Goal: Information Seeking & Learning: Learn about a topic

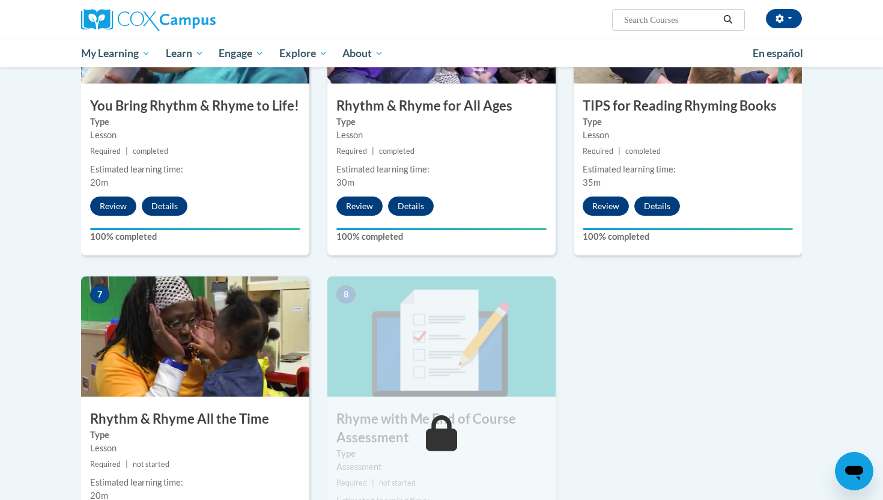
scroll to position [1075, 0]
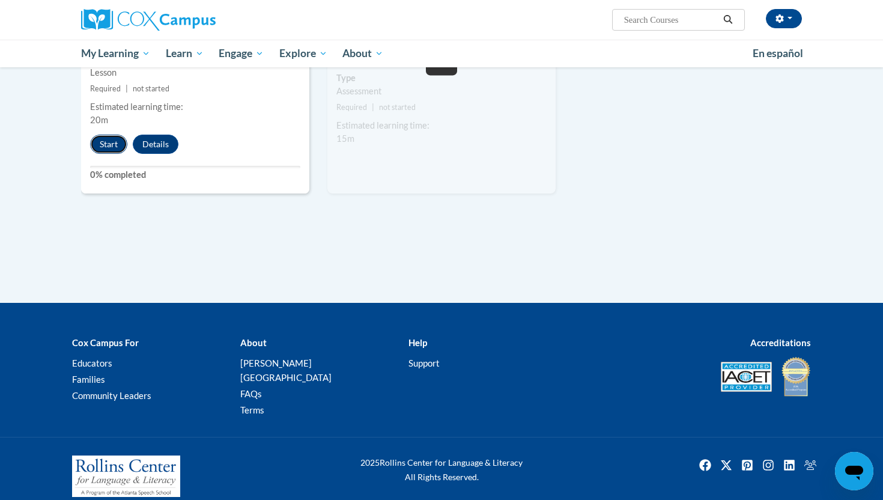
click at [123, 144] on button "Start" at bounding box center [108, 144] width 37 height 19
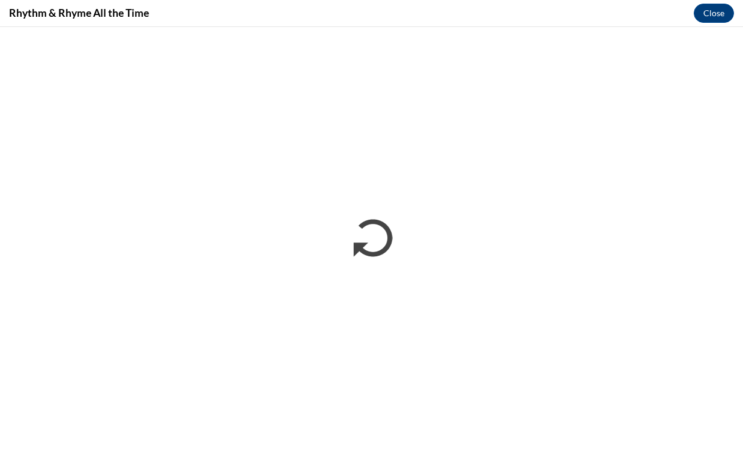
scroll to position [1022, 0]
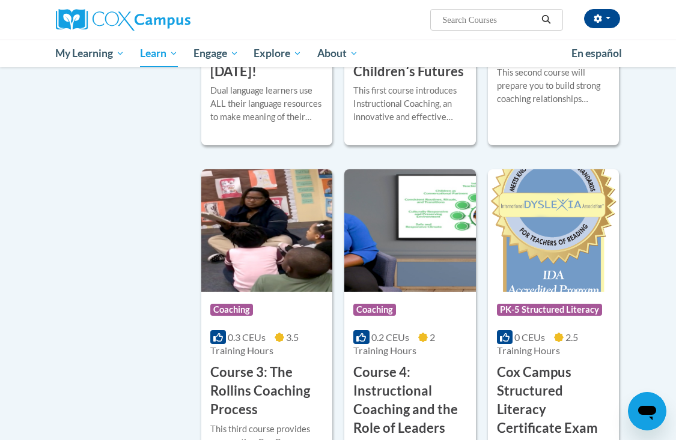
scroll to position [930, 0]
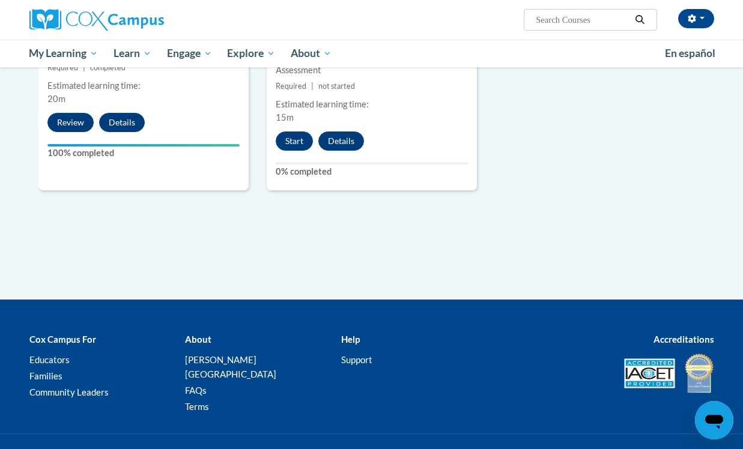
scroll to position [1163, 0]
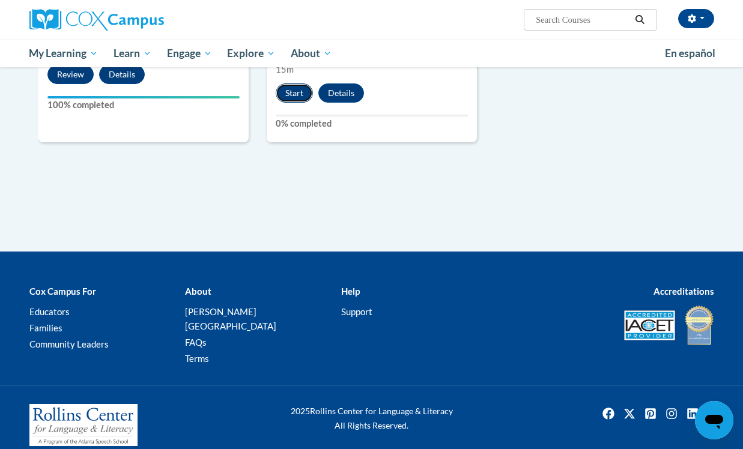
click at [297, 94] on button "Start" at bounding box center [294, 92] width 37 height 19
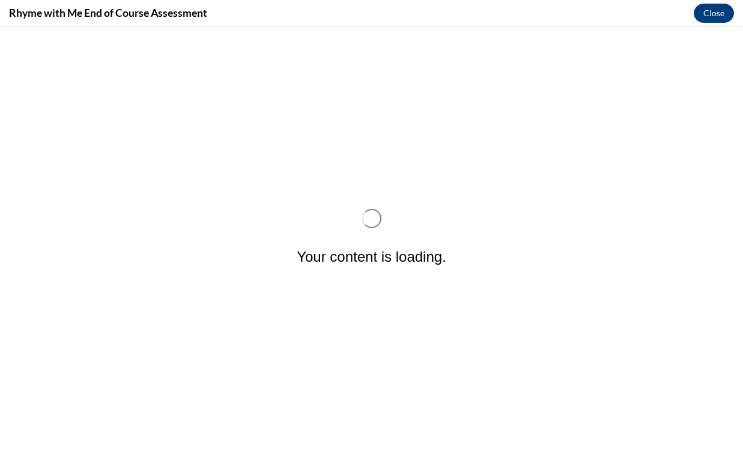
scroll to position [0, 0]
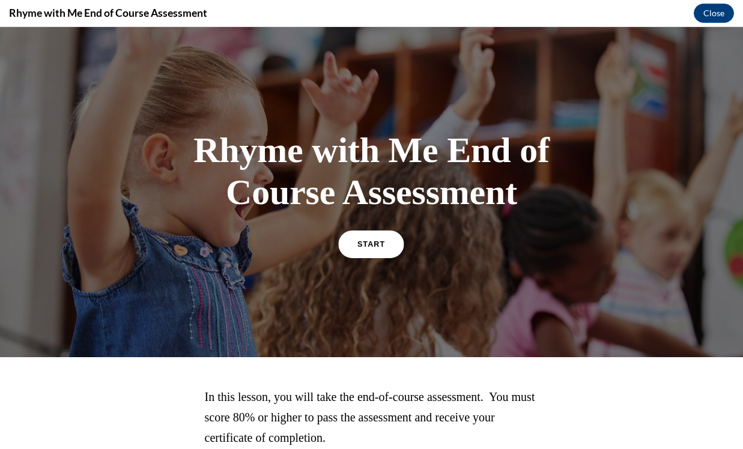
click at [374, 242] on span "START" at bounding box center [371, 244] width 28 height 9
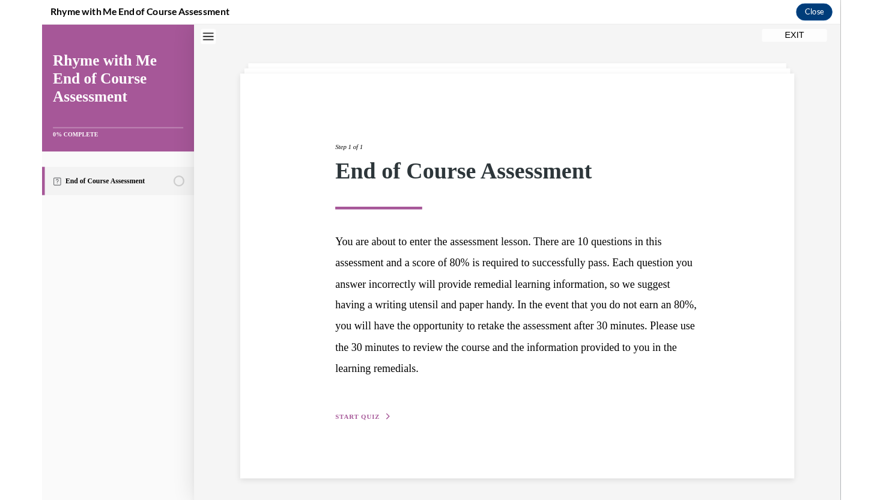
scroll to position [38, 0]
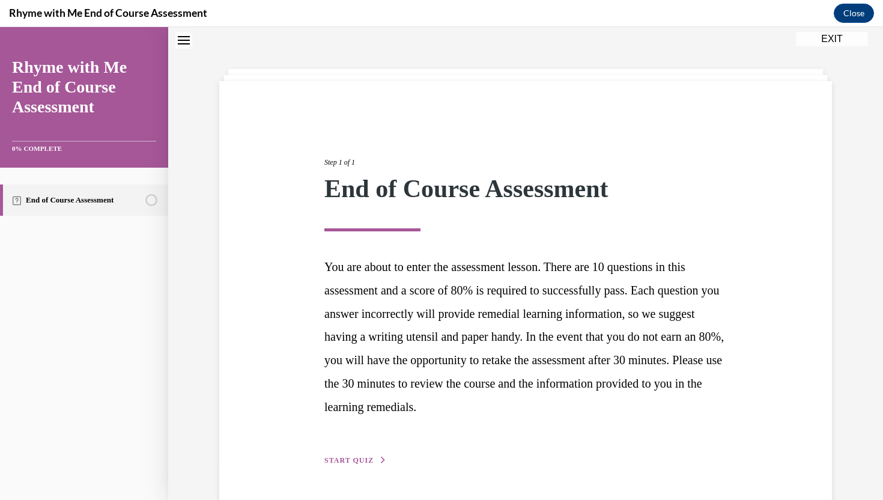
click at [366, 449] on span "START QUIZ" at bounding box center [348, 460] width 49 height 8
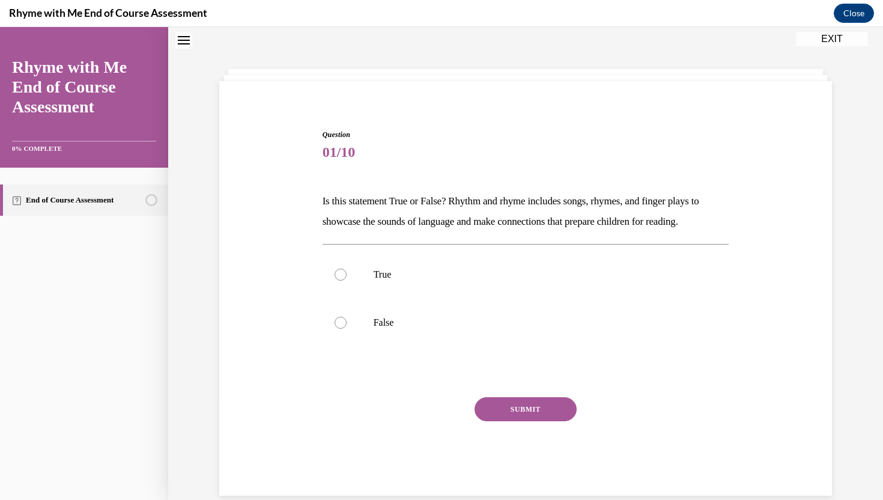
scroll to position [58, 0]
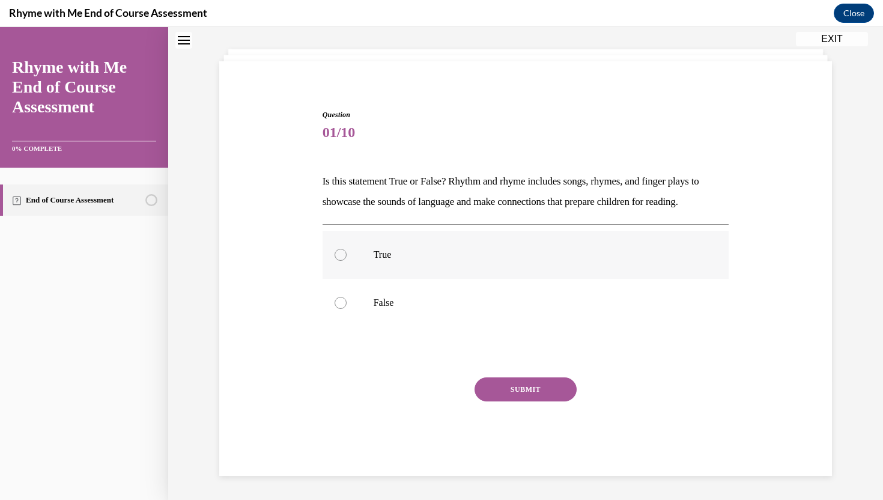
click at [393, 249] on p "True" at bounding box center [537, 255] width 326 height 12
click at [347, 249] on input "True" at bounding box center [341, 255] width 12 height 12
radio input "true"
click at [490, 396] on button "SUBMIT" at bounding box center [525, 389] width 102 height 24
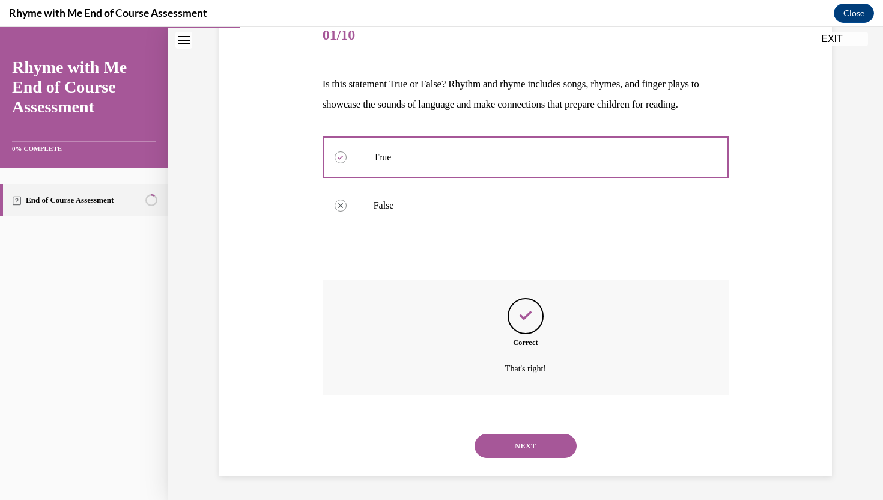
click at [511, 436] on button "NEXT" at bounding box center [525, 446] width 102 height 24
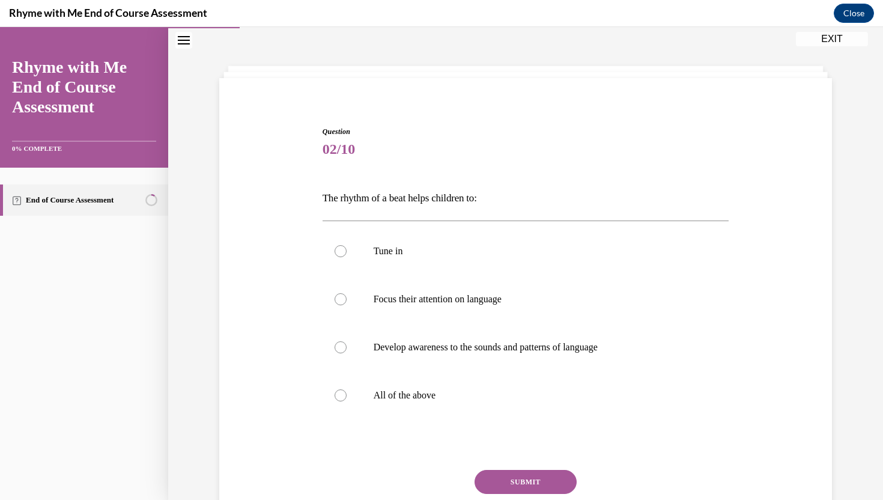
scroll to position [61, 0]
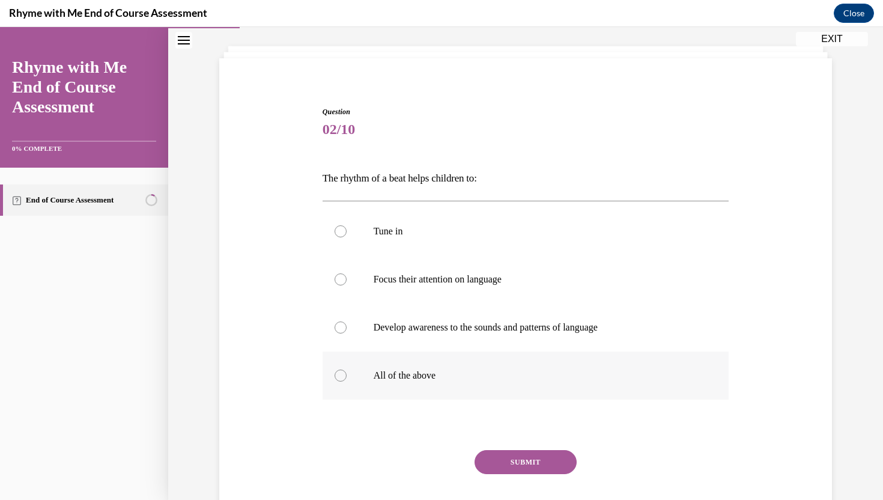
click at [406, 374] on p "All of the above" at bounding box center [537, 375] width 326 height 12
click at [347, 374] on input "All of the above" at bounding box center [341, 375] width 12 height 12
radio input "true"
click at [502, 449] on button "SUBMIT" at bounding box center [525, 462] width 102 height 24
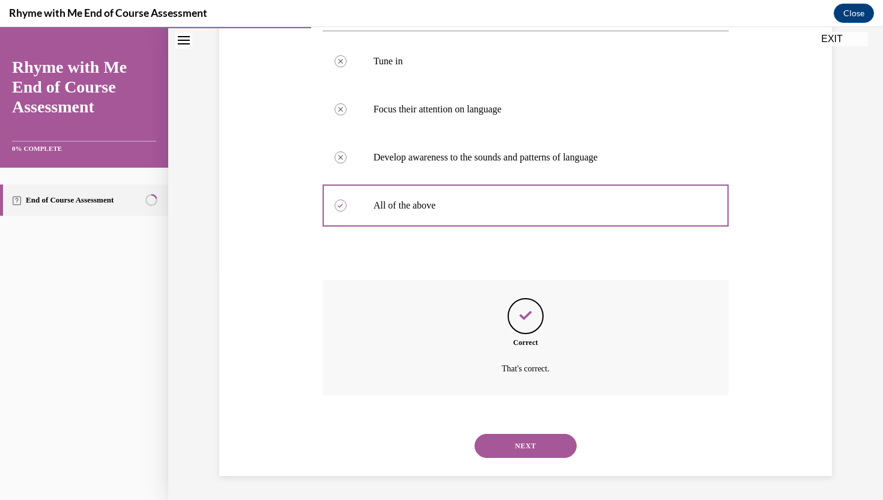
click at [518, 444] on button "NEXT" at bounding box center [525, 446] width 102 height 24
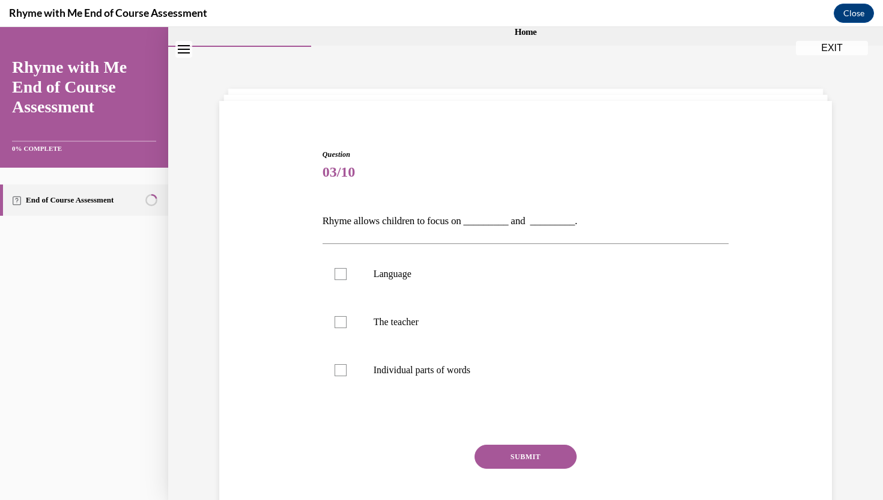
scroll to position [0, 0]
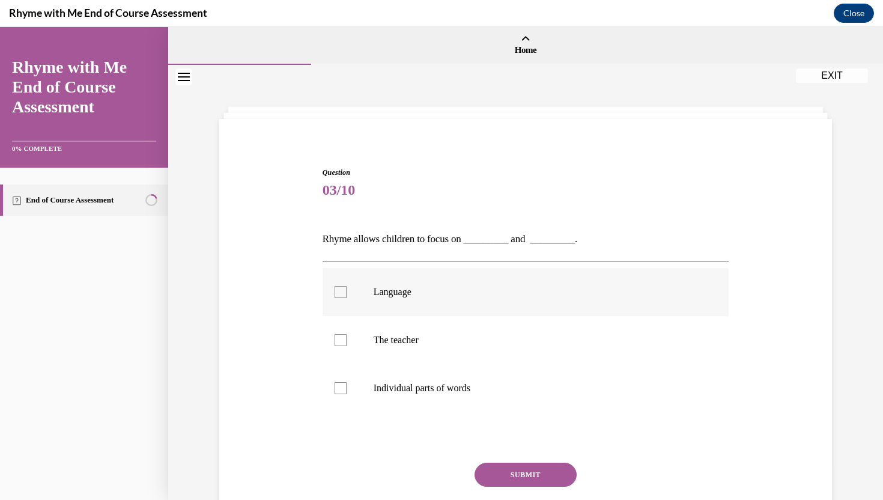
click at [366, 297] on label "Language" at bounding box center [526, 292] width 407 height 48
click at [347, 297] on input "Language" at bounding box center [341, 292] width 12 height 12
checkbox input "true"
click at [353, 390] on label "Individual parts of words" at bounding box center [526, 388] width 407 height 48
click at [347, 390] on input "Individual parts of words" at bounding box center [341, 388] width 12 height 12
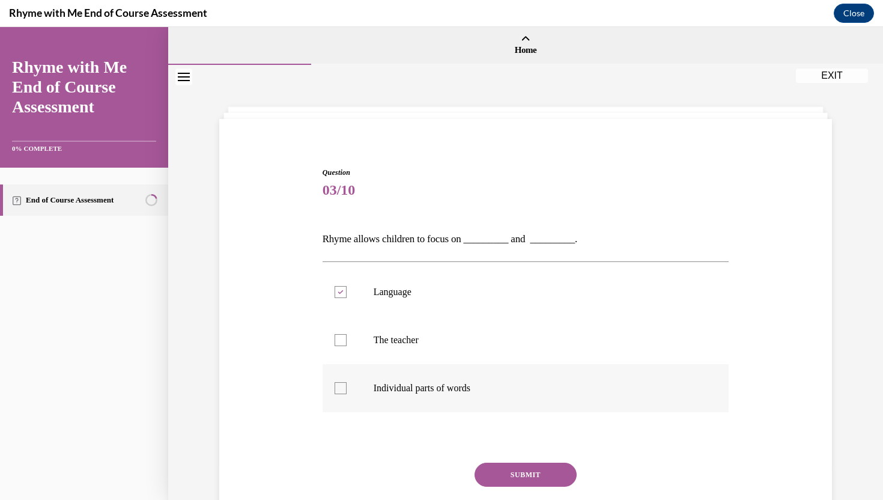
checkbox input "true"
click at [518, 449] on button "SUBMIT" at bounding box center [525, 474] width 102 height 24
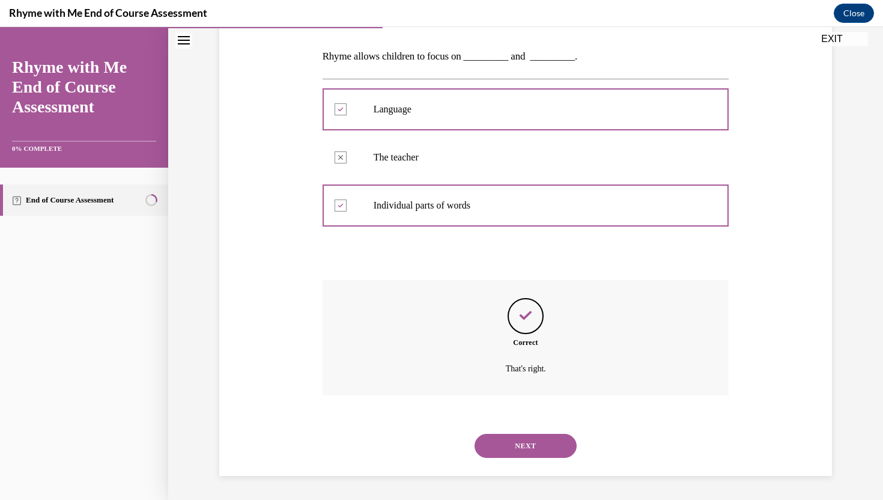
click at [508, 437] on button "NEXT" at bounding box center [525, 446] width 102 height 24
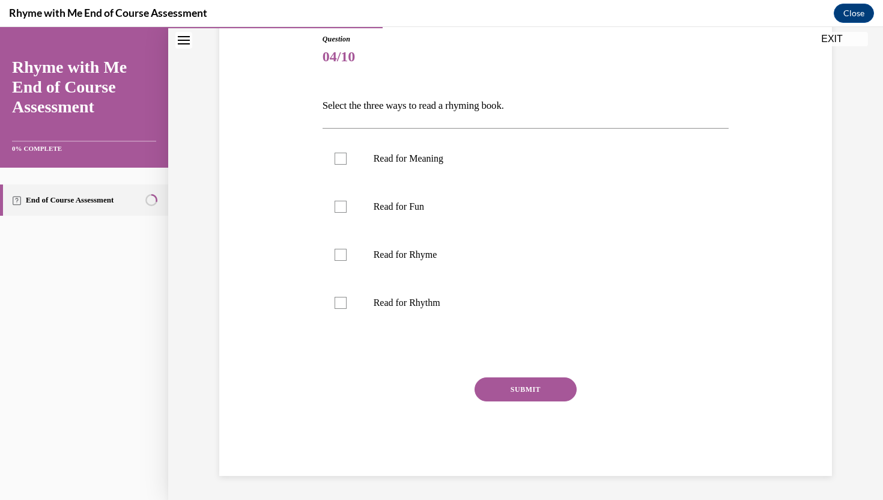
scroll to position [133, 0]
click at [394, 265] on label "Read for Rhyme" at bounding box center [526, 255] width 407 height 48
click at [347, 261] on input "Read for Rhyme" at bounding box center [341, 255] width 12 height 12
checkbox input "true"
click at [401, 297] on p "Read for Rhythm" at bounding box center [537, 303] width 326 height 12
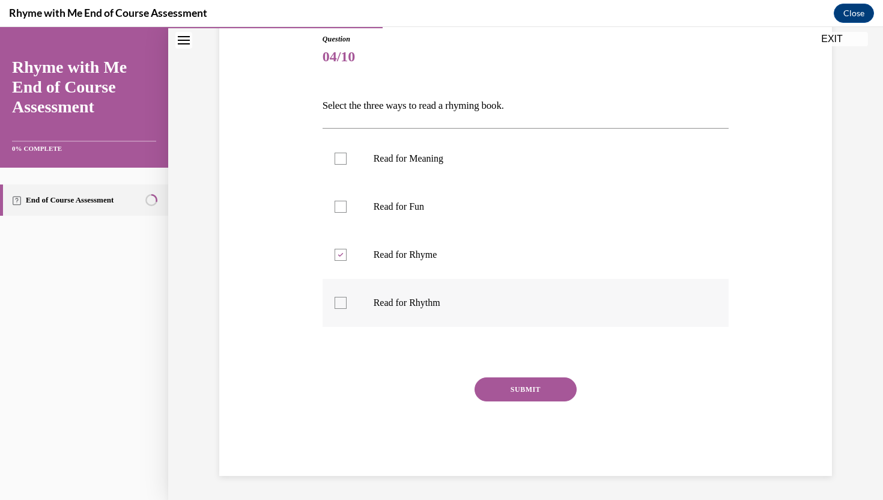
click at [347, 297] on input "Read for Rhythm" at bounding box center [341, 303] width 12 height 12
checkbox input "true"
click at [398, 206] on p "Read for Fun" at bounding box center [537, 207] width 326 height 12
click at [347, 206] on input "Read for Fun" at bounding box center [341, 207] width 12 height 12
checkbox input "true"
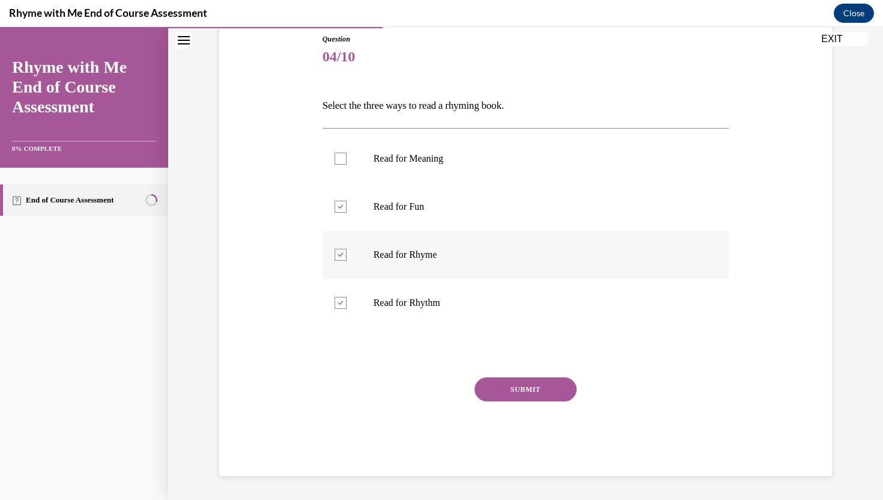
click at [459, 251] on p "Read for Rhyme" at bounding box center [537, 255] width 326 height 12
click at [347, 251] on input "Read for Rhyme" at bounding box center [341, 255] width 12 height 12
checkbox input "false"
click at [441, 158] on p "Read for Meaning" at bounding box center [537, 159] width 326 height 12
click at [347, 158] on input "Read for Meaning" at bounding box center [341, 159] width 12 height 12
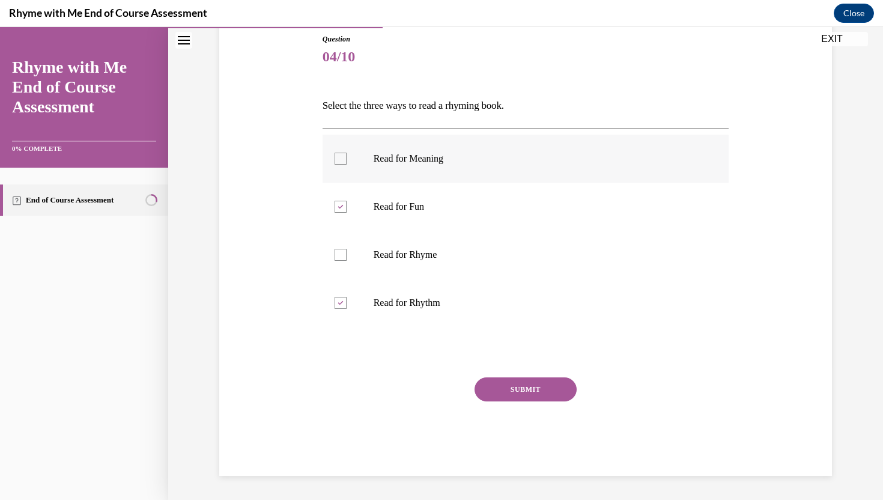
checkbox input "true"
click at [411, 219] on label "Read for Fun" at bounding box center [526, 207] width 407 height 48
click at [347, 213] on input "Read for Fun" at bounding box center [341, 207] width 12 height 12
checkbox input "false"
click at [410, 249] on p "Read for Rhyme" at bounding box center [537, 255] width 326 height 12
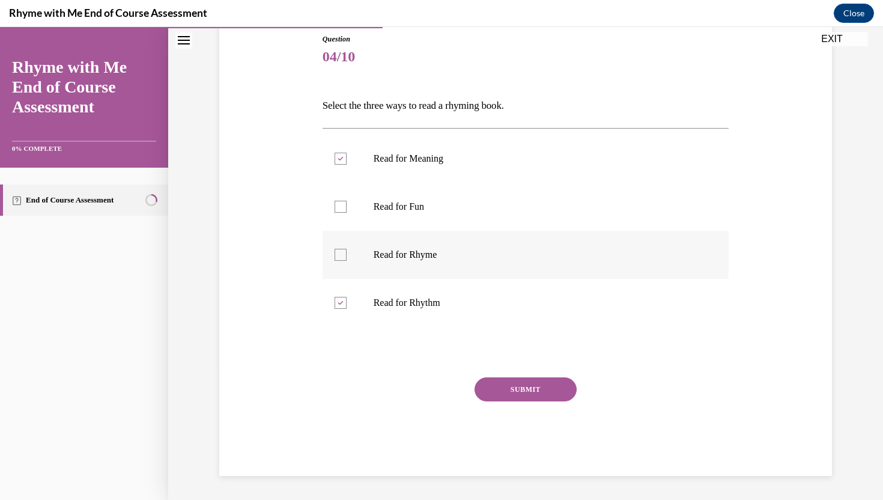
click at [347, 249] on input "Read for Rhyme" at bounding box center [341, 255] width 12 height 12
checkbox input "true"
click at [497, 395] on button "SUBMIT" at bounding box center [525, 389] width 102 height 24
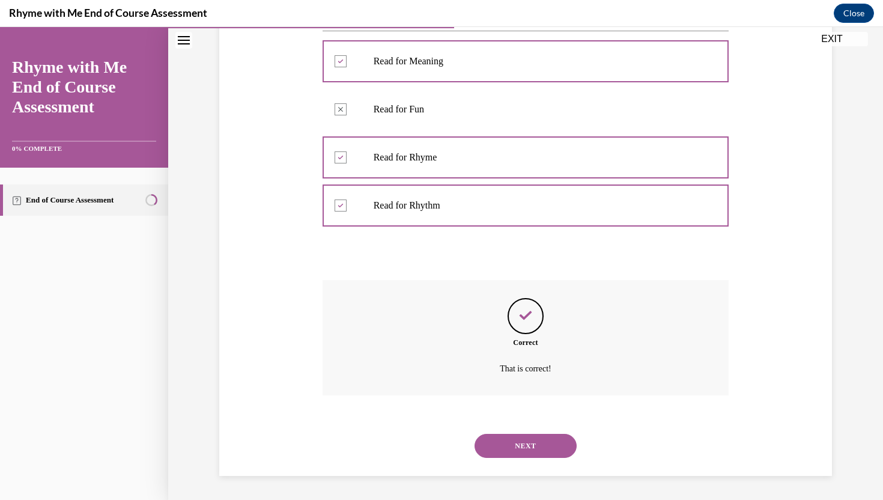
click at [511, 449] on button "NEXT" at bounding box center [525, 446] width 102 height 24
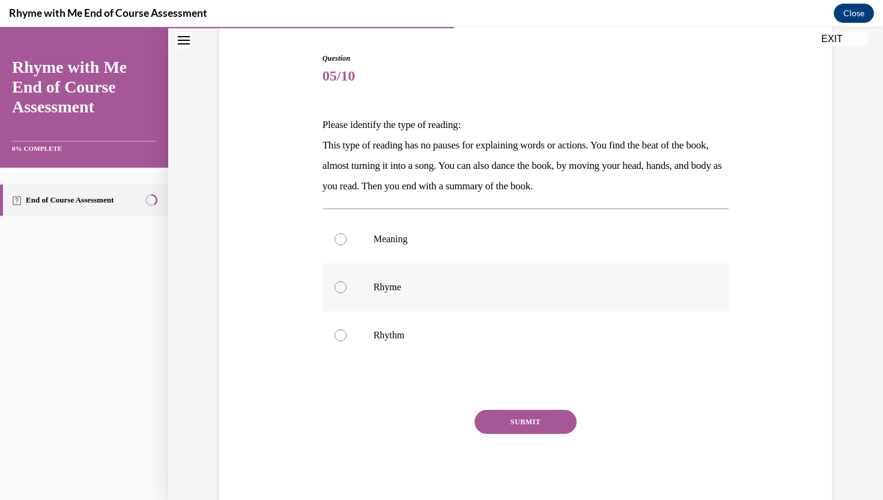
scroll to position [109, 0]
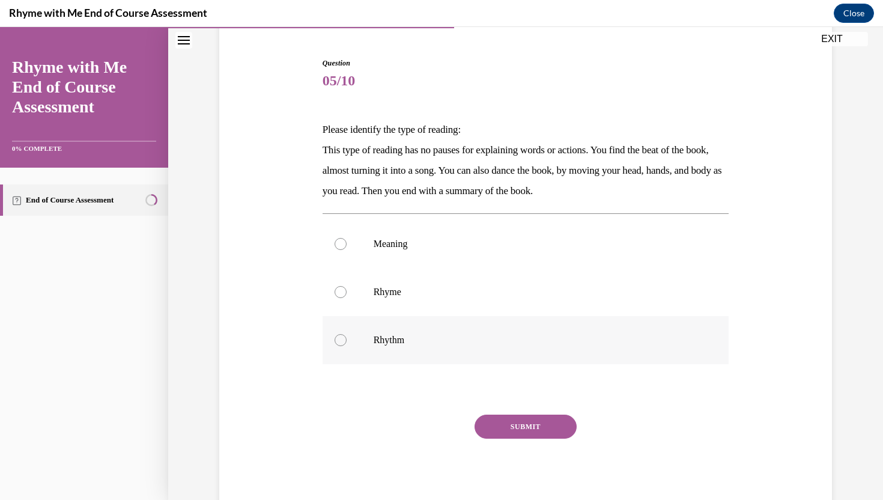
click at [369, 333] on label "Rhythm" at bounding box center [526, 340] width 407 height 48
click at [347, 334] on input "Rhythm" at bounding box center [341, 340] width 12 height 12
radio input "true"
click at [504, 428] on button "SUBMIT" at bounding box center [525, 426] width 102 height 24
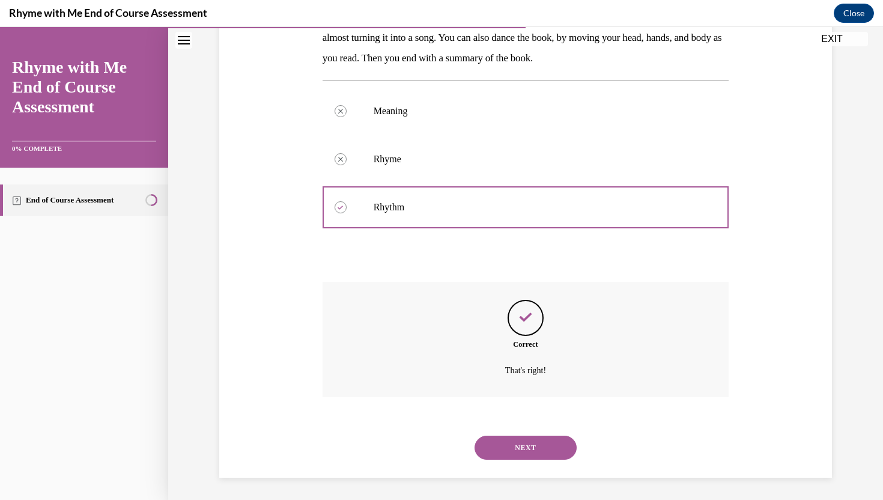
scroll to position [244, 0]
click at [503, 449] on button "NEXT" at bounding box center [525, 446] width 102 height 24
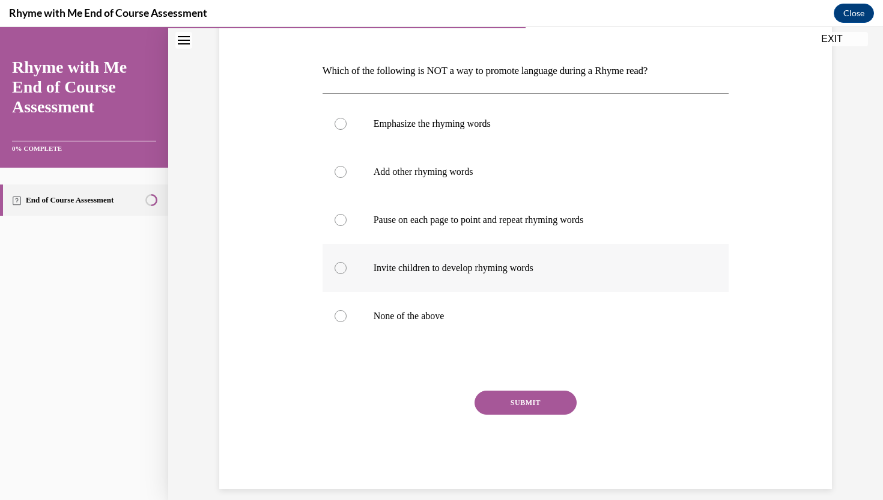
scroll to position [169, 0]
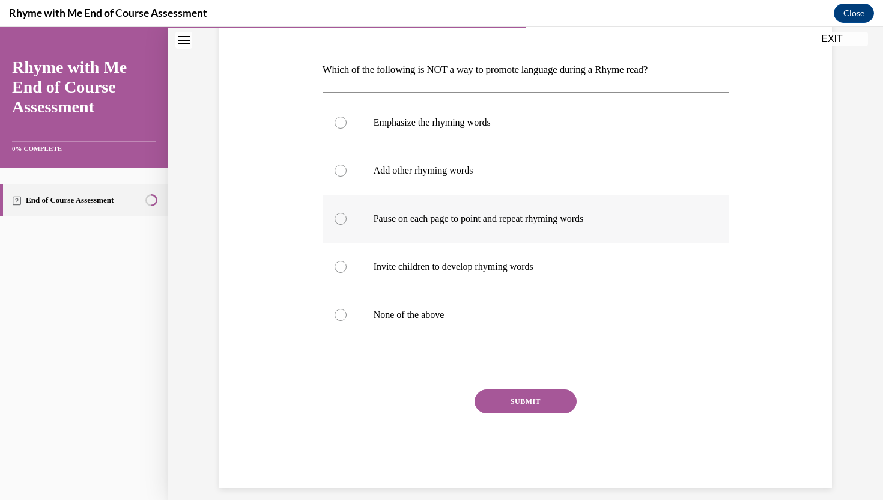
click at [420, 214] on p "Pause on each page to point and repeat rhyming words" at bounding box center [537, 219] width 326 height 12
click at [347, 214] on input "Pause on each page to point and repeat rhyming words" at bounding box center [341, 219] width 12 height 12
radio input "true"
click at [407, 319] on p "None of the above" at bounding box center [537, 315] width 326 height 12
click at [347, 319] on input "None of the above" at bounding box center [341, 315] width 12 height 12
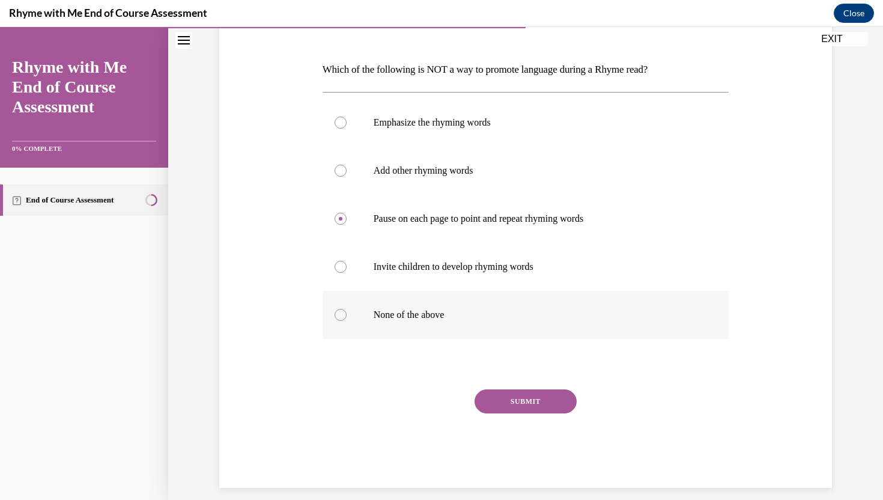
radio input "true"
click at [501, 417] on div "SUBMIT" at bounding box center [526, 419] width 407 height 60
click at [499, 399] on button "SUBMIT" at bounding box center [525, 401] width 102 height 24
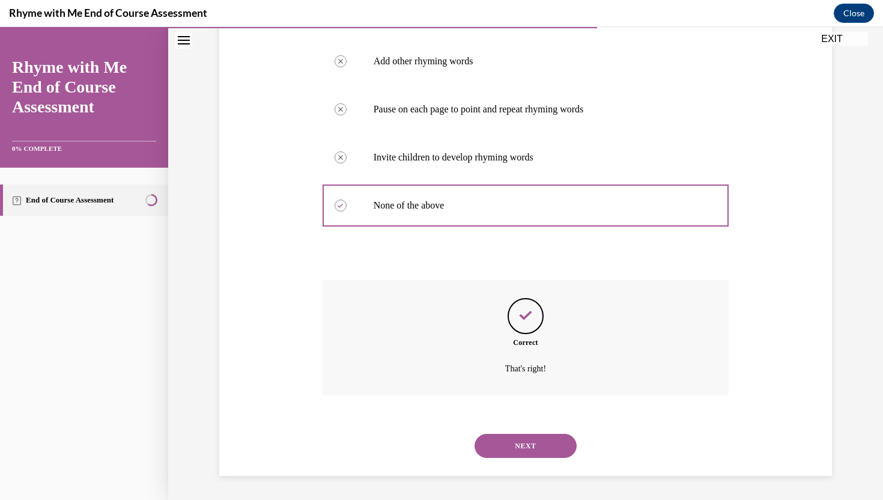
click at [507, 449] on button "NEXT" at bounding box center [525, 446] width 102 height 24
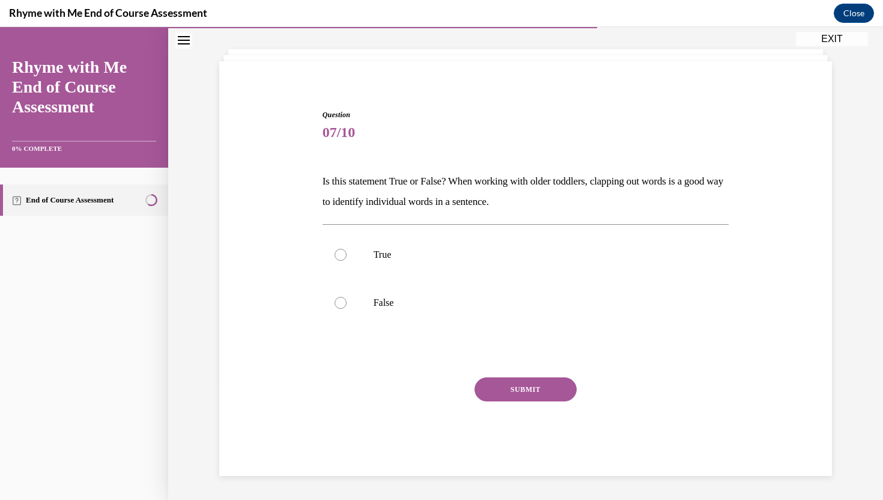
scroll to position [58, 0]
click at [416, 250] on p "True" at bounding box center [537, 255] width 326 height 12
click at [347, 250] on input "True" at bounding box center [341, 255] width 12 height 12
radio input "true"
click at [527, 384] on button "SUBMIT" at bounding box center [525, 389] width 102 height 24
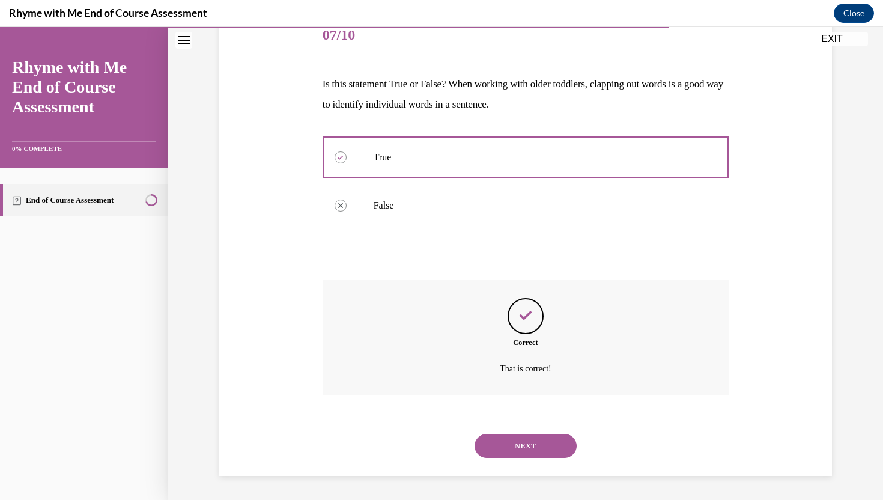
click at [530, 439] on button "NEXT" at bounding box center [525, 446] width 102 height 24
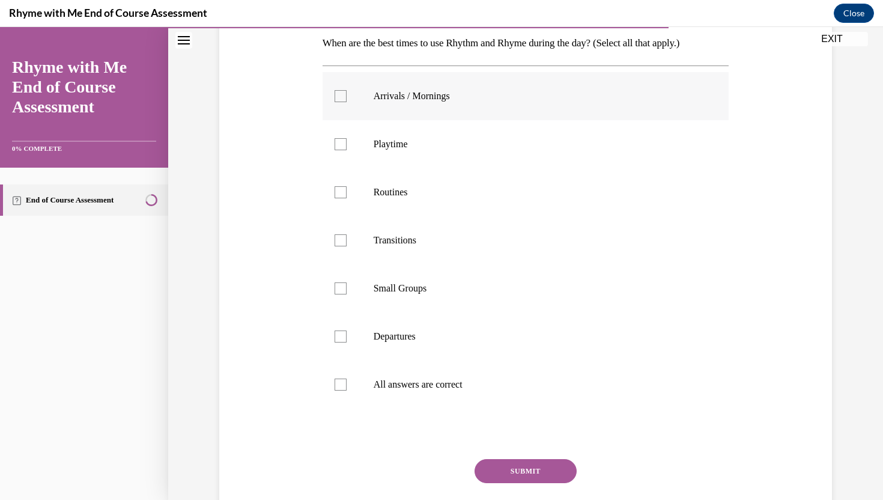
scroll to position [198, 0]
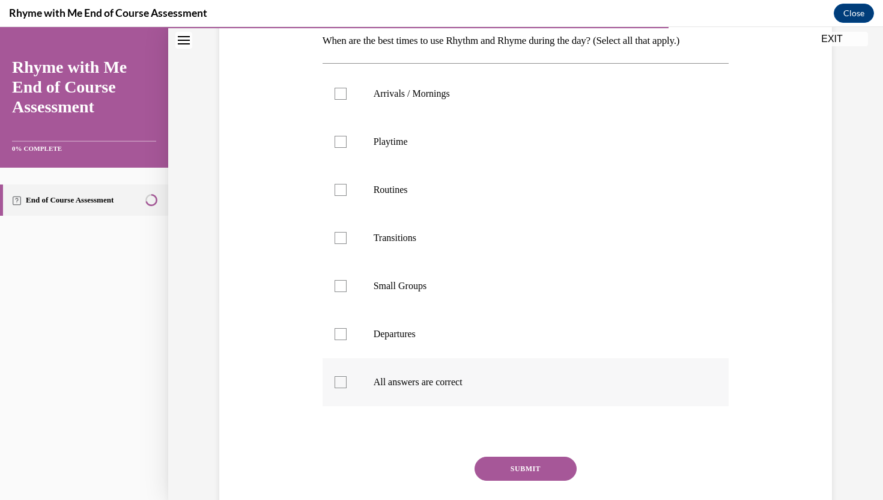
click at [450, 398] on label "All answers are correct" at bounding box center [526, 382] width 407 height 48
click at [347, 388] on input "All answers are correct" at bounding box center [341, 382] width 12 height 12
checkbox input "true"
click at [502, 449] on button "SUBMIT" at bounding box center [525, 468] width 102 height 24
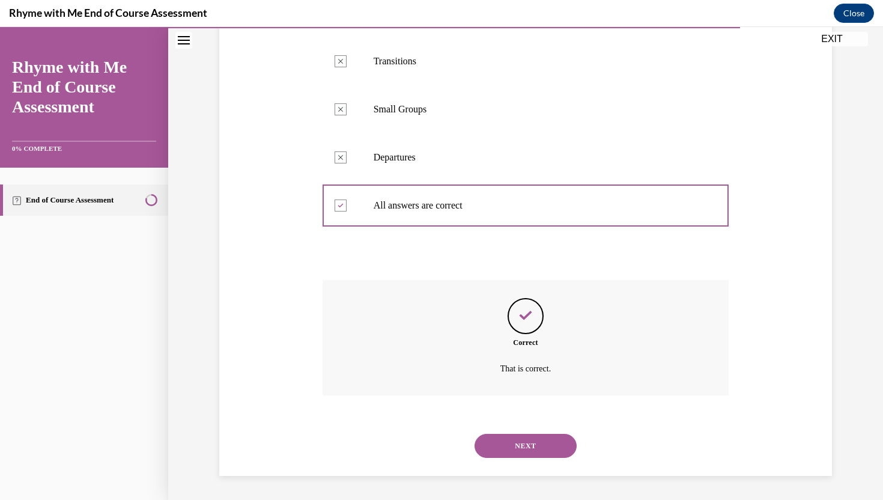
click at [498, 443] on button "NEXT" at bounding box center [525, 446] width 102 height 24
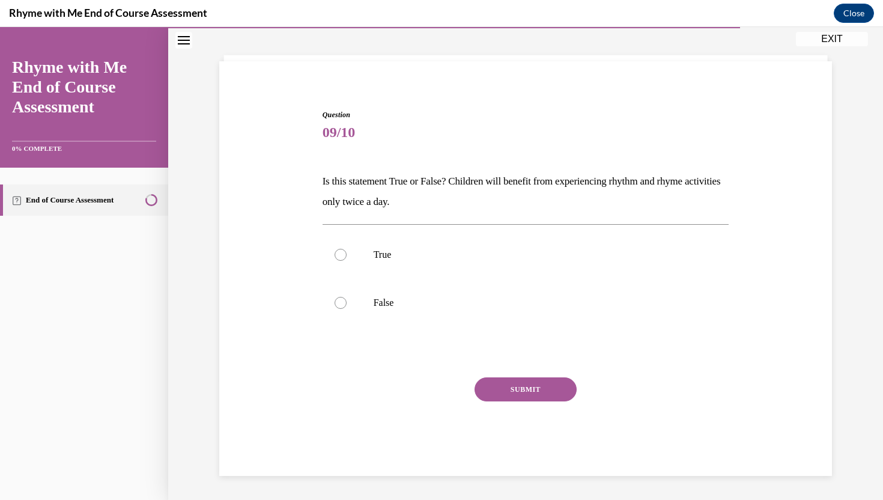
scroll to position [58, 0]
click at [392, 250] on p "True" at bounding box center [537, 255] width 326 height 12
click at [347, 250] on input "True" at bounding box center [341, 255] width 12 height 12
radio input "true"
click at [503, 383] on button "SUBMIT" at bounding box center [525, 389] width 102 height 24
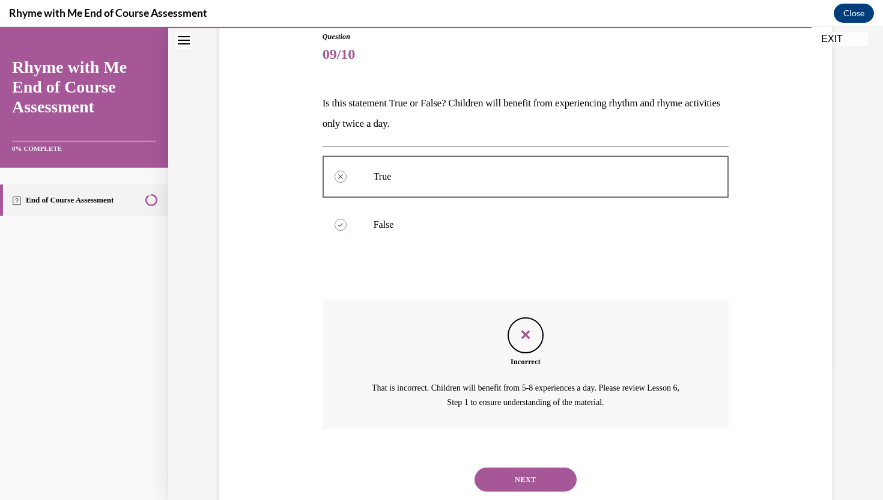
scroll to position [169, 0]
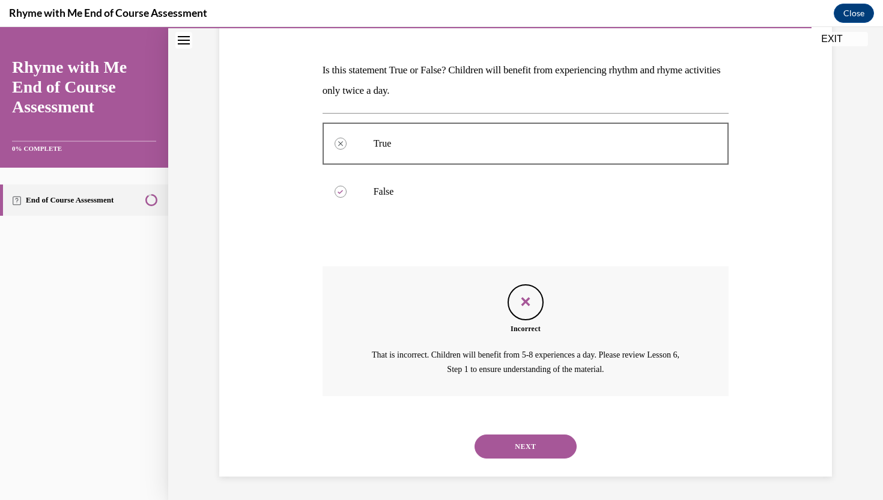
click at [519, 427] on div "NEXT" at bounding box center [526, 446] width 407 height 48
click at [518, 442] on button "NEXT" at bounding box center [525, 446] width 102 height 24
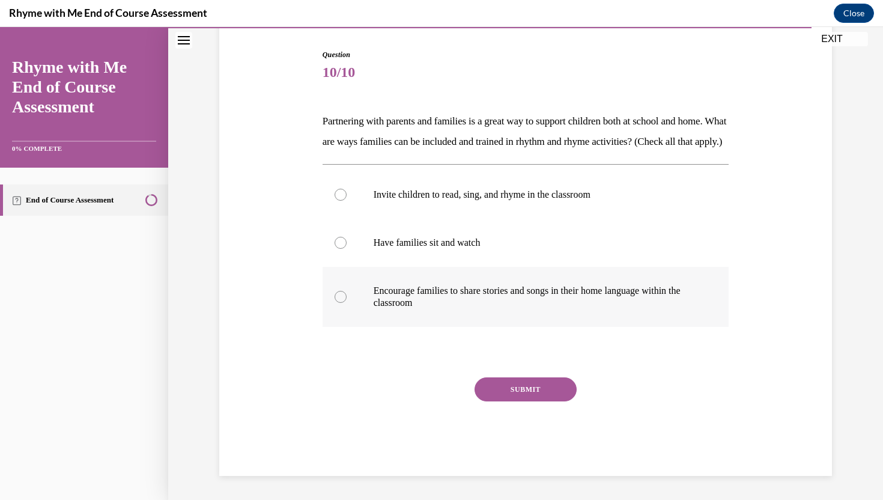
click at [452, 294] on p "Encourage families to share stories and songs in their home language within the…" at bounding box center [537, 297] width 326 height 24
click at [347, 294] on input "Encourage families to share stories and songs in their home language within the…" at bounding box center [341, 297] width 12 height 12
radio input "true"
click at [461, 241] on p "Have families sit and watch" at bounding box center [537, 243] width 326 height 12
click at [347, 241] on input "Have families sit and watch" at bounding box center [341, 243] width 12 height 12
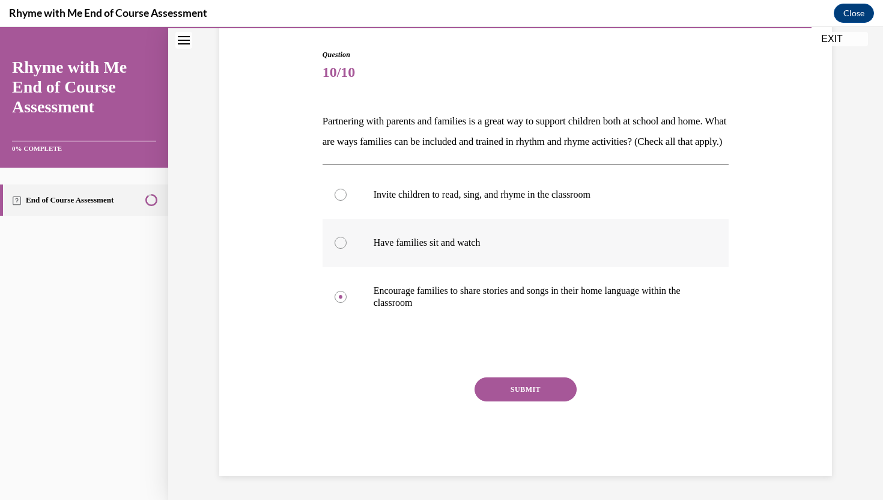
radio input "true"
click at [467, 199] on p "Invite children to read, sing, and rhyme in the classroom" at bounding box center [537, 195] width 326 height 12
click at [347, 199] on input "Invite children to read, sing, and rhyme in the classroom" at bounding box center [341, 195] width 12 height 12
radio input "true"
click at [459, 264] on label "Have families sit and watch" at bounding box center [526, 243] width 407 height 48
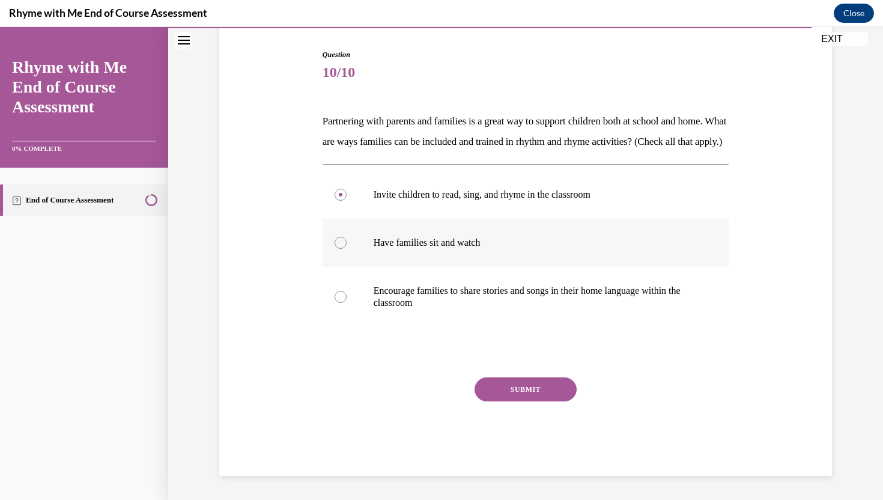
click at [347, 249] on input "Have families sit and watch" at bounding box center [341, 243] width 12 height 12
radio input "true"
click at [459, 308] on p "Encourage families to share stories and songs in their home language within the…" at bounding box center [537, 297] width 326 height 24
click at [347, 303] on input "Encourage families to share stories and songs in their home language within the…" at bounding box center [341, 297] width 12 height 12
radio input "true"
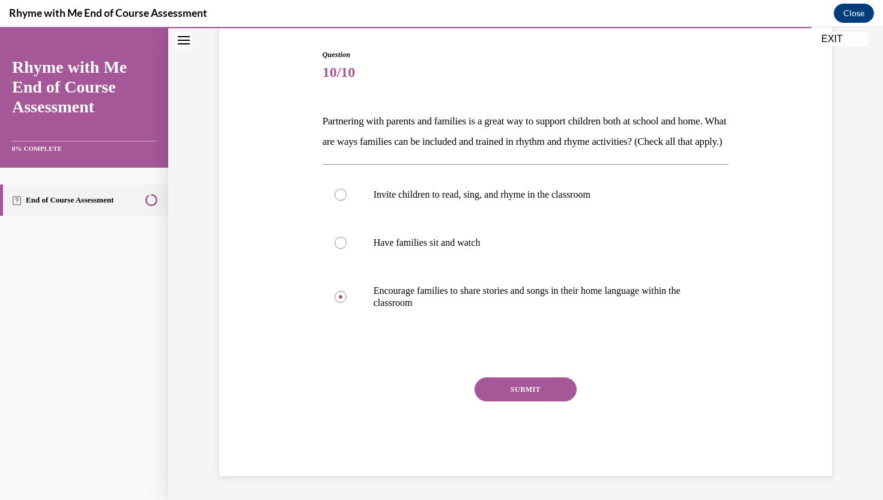
click at [506, 401] on button "SUBMIT" at bounding box center [525, 389] width 102 height 24
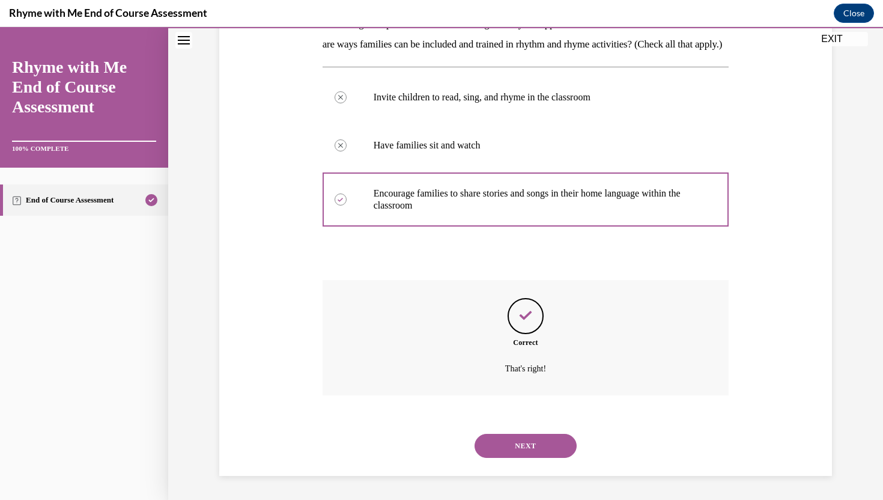
scroll to position [235, 0]
click at [505, 449] on button "NEXT" at bounding box center [525, 446] width 102 height 24
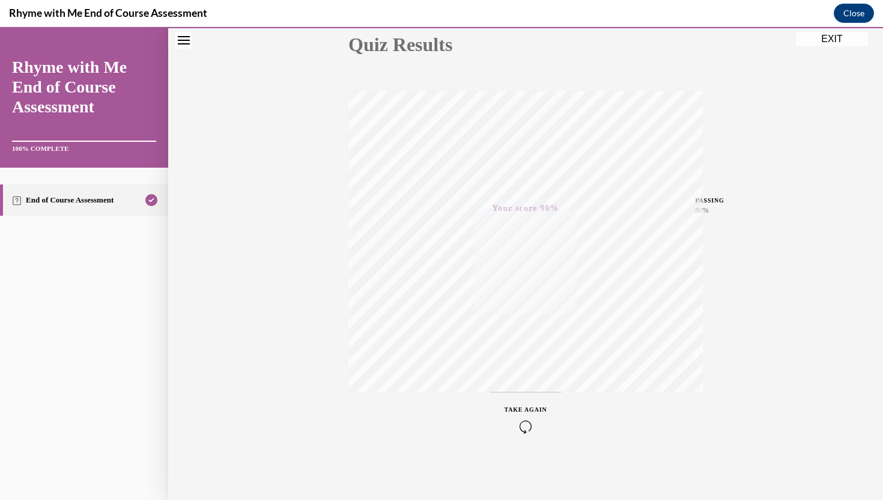
scroll to position [0, 0]
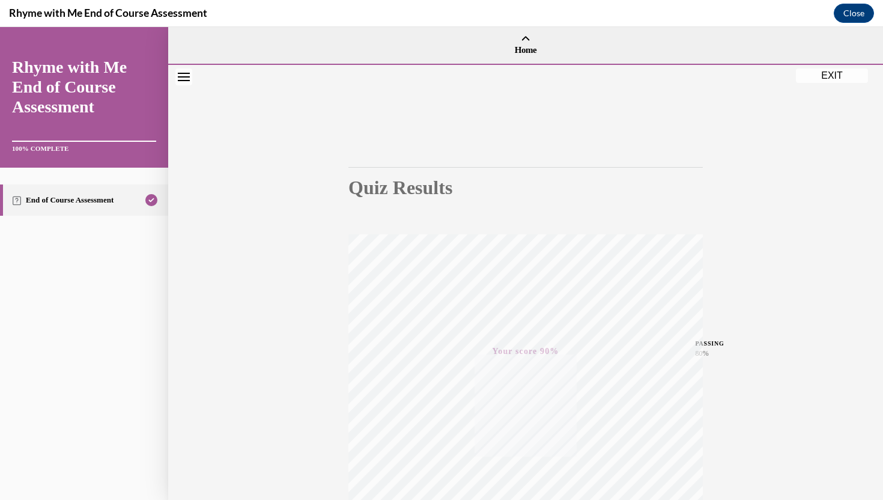
click at [742, 83] on div "Quiz Results PASSING 80% Your score 90% Passed PASSING 80% Your score Your scor…" at bounding box center [525, 354] width 715 height 578
click at [742, 76] on button "EXIT" at bounding box center [832, 75] width 72 height 14
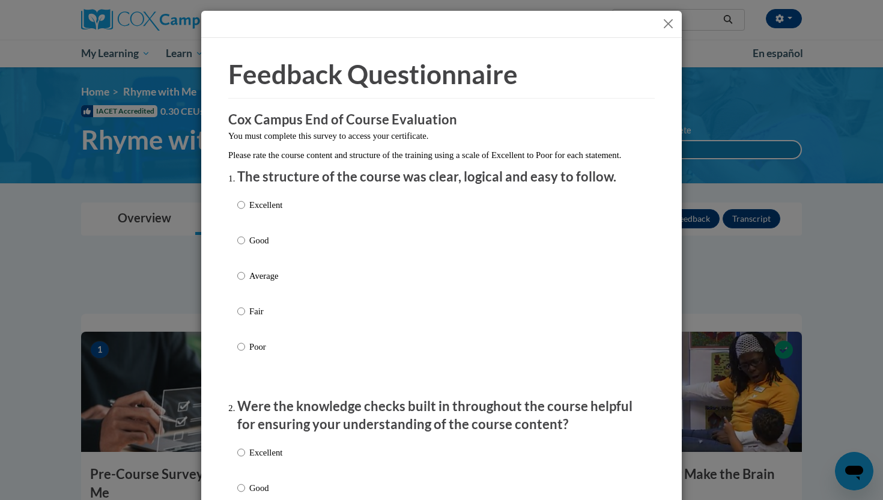
click at [375, 238] on div "Excellent Good Average Fair Poor" at bounding box center [441, 290] width 408 height 196
click at [291, 258] on div "Excellent Good Average Fair Poor" at bounding box center [441, 290] width 408 height 196
click at [239, 247] on input "Good" at bounding box center [241, 240] width 8 height 13
radio input "true"
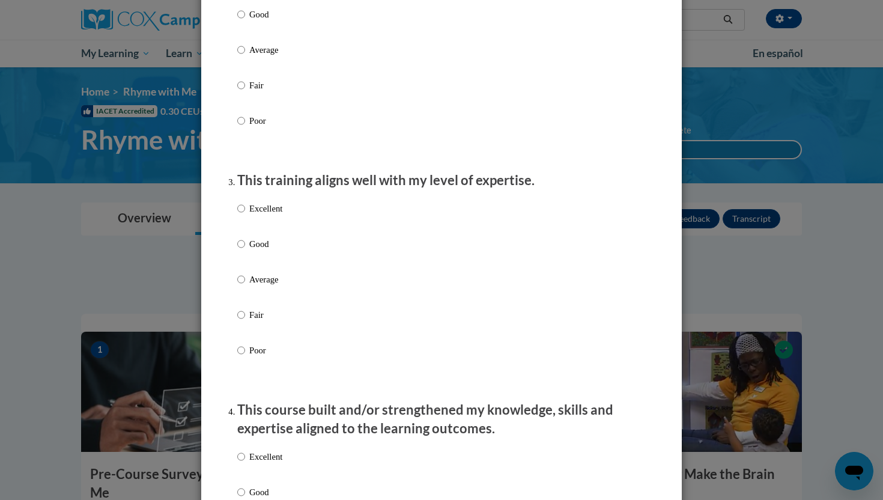
scroll to position [475, 0]
click at [240, 249] on input "Good" at bounding box center [241, 241] width 8 height 13
radio input "true"
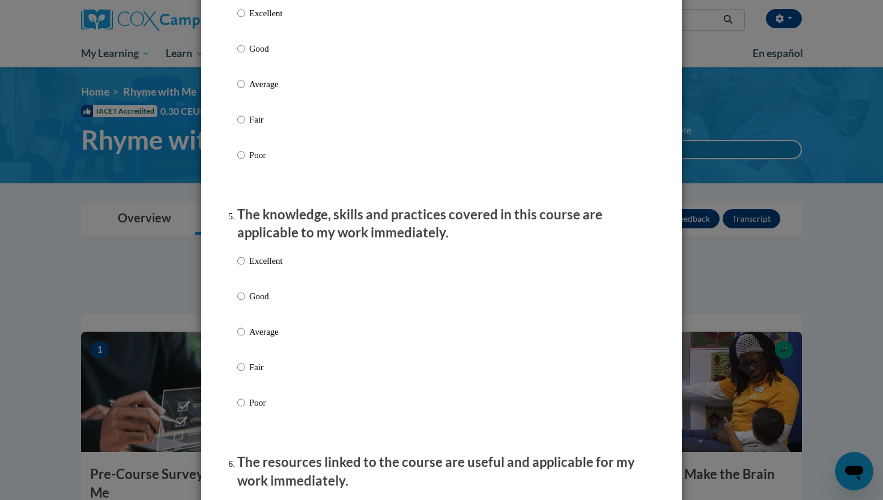
scroll to position [915, 0]
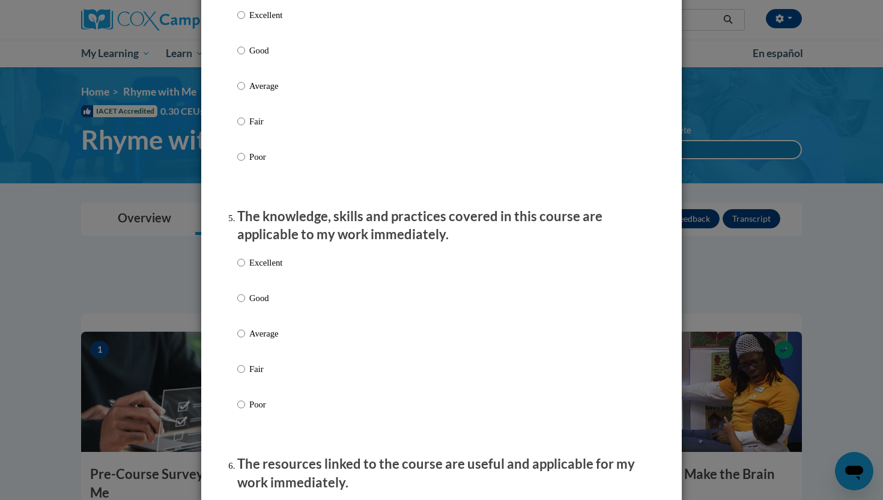
click at [266, 57] on p "Good" at bounding box center [265, 50] width 33 height 13
click at [245, 57] on input "Good" at bounding box center [241, 50] width 8 height 13
radio input "true"
click at [255, 305] on p "Good" at bounding box center [265, 297] width 33 height 13
click at [245, 305] on input "Good" at bounding box center [241, 297] width 8 height 13
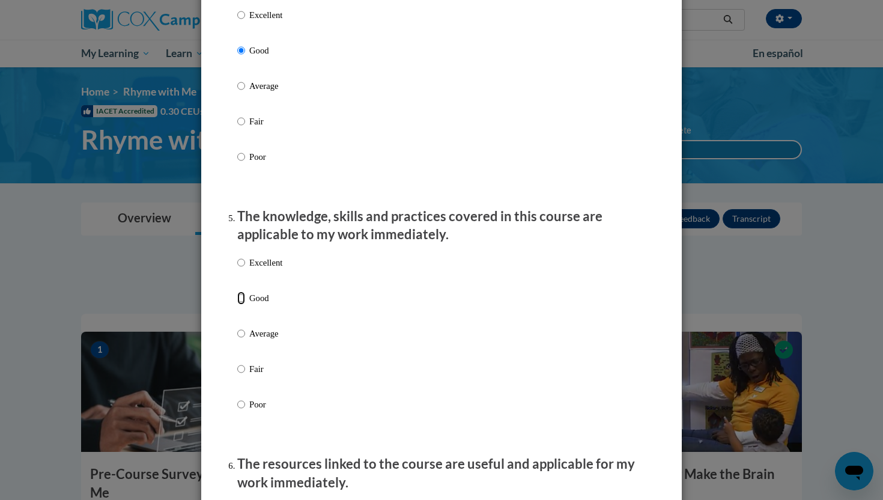
radio input "true"
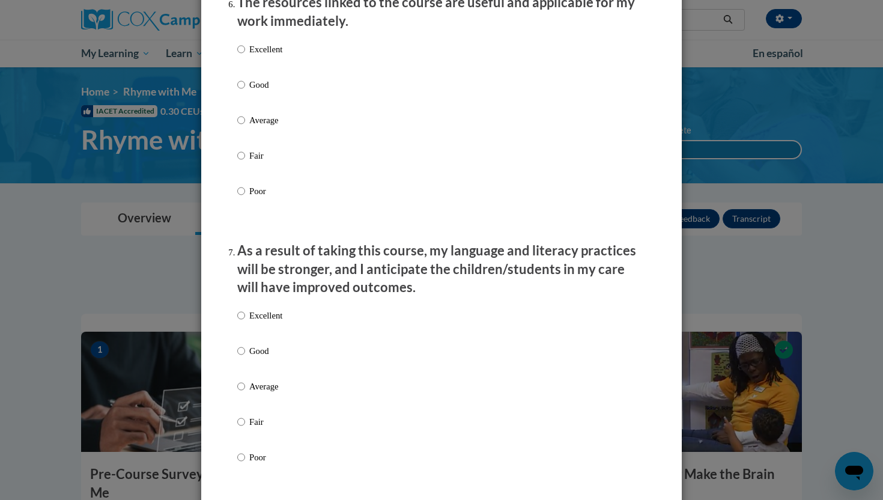
scroll to position [1433, 0]
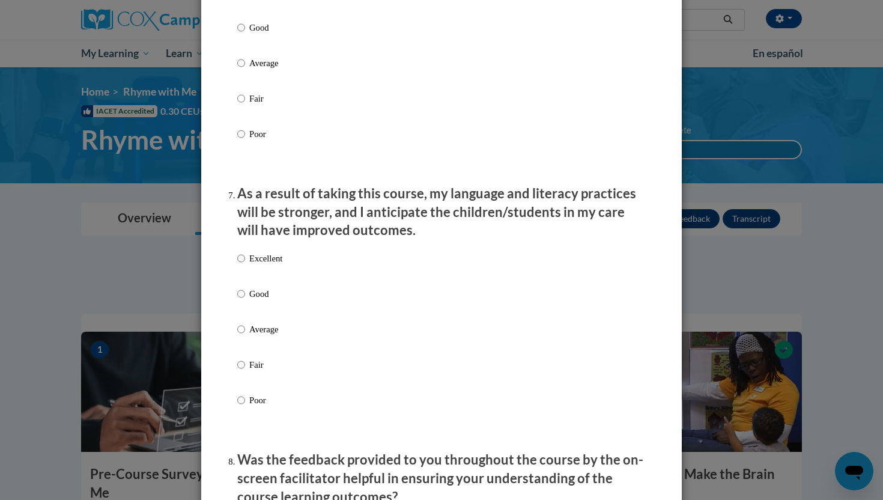
click at [265, 34] on p "Good" at bounding box center [265, 27] width 33 height 13
click at [245, 34] on input "Good" at bounding box center [241, 27] width 8 height 13
radio input "true"
click at [251, 300] on p "Good" at bounding box center [265, 293] width 33 height 13
click at [245, 300] on input "Good" at bounding box center [241, 293] width 8 height 13
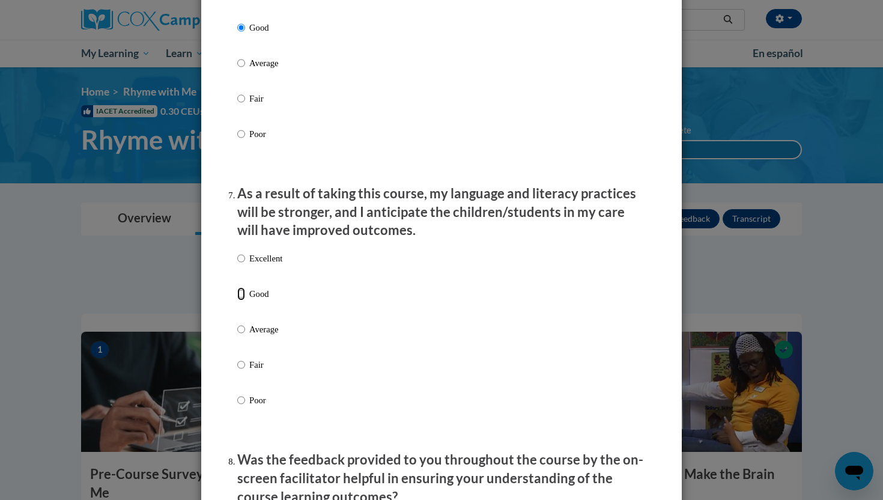
radio input "true"
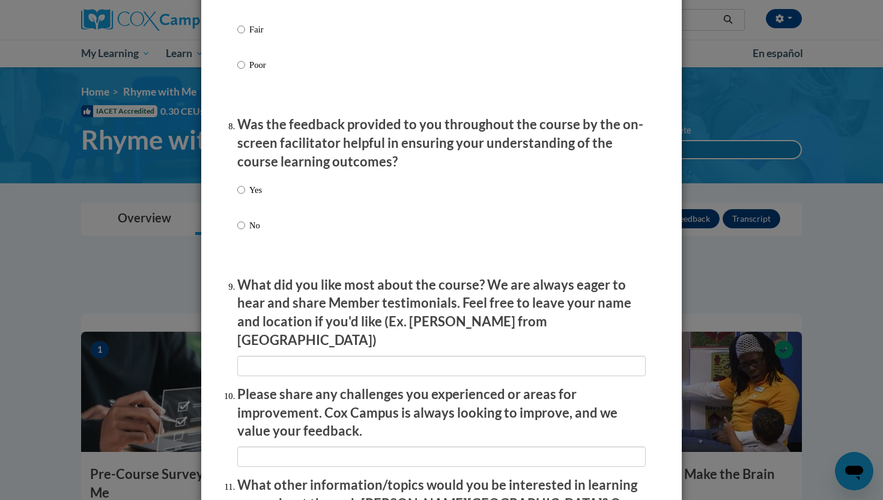
scroll to position [1677, 0]
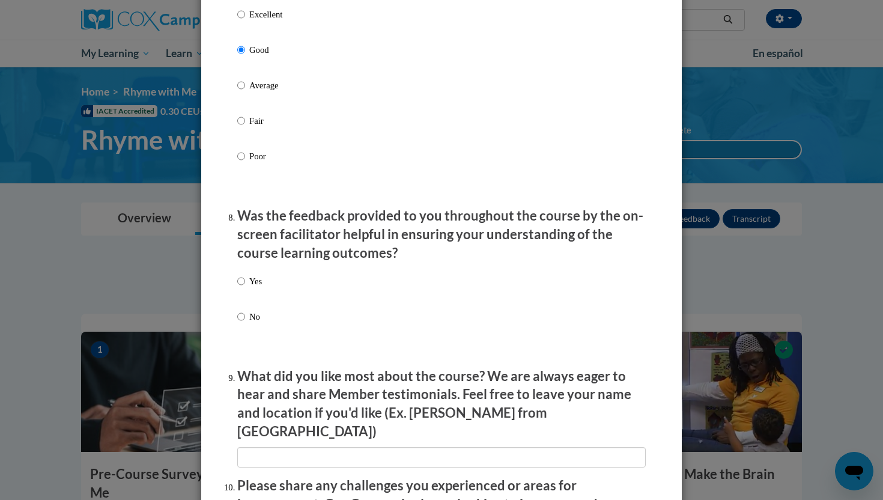
click at [243, 303] on label "Yes" at bounding box center [249, 290] width 25 height 32
click at [243, 288] on input "Yes" at bounding box center [241, 280] width 8 height 13
radio input "true"
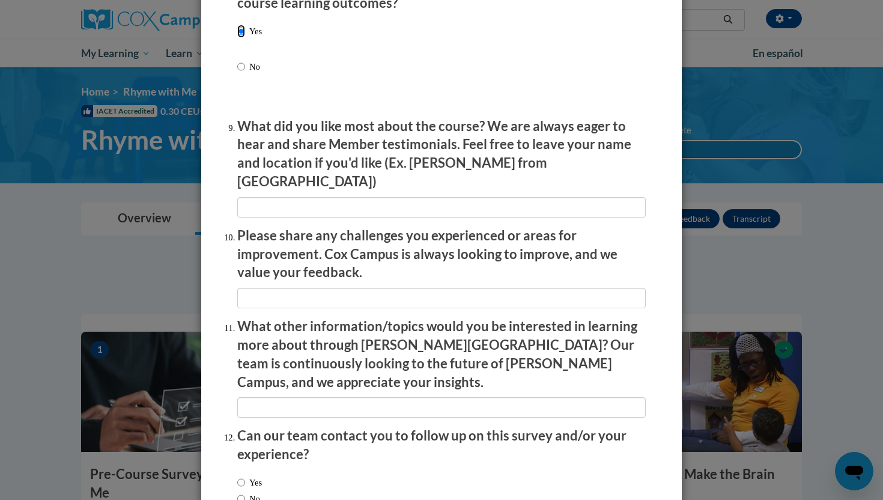
scroll to position [1999, 0]
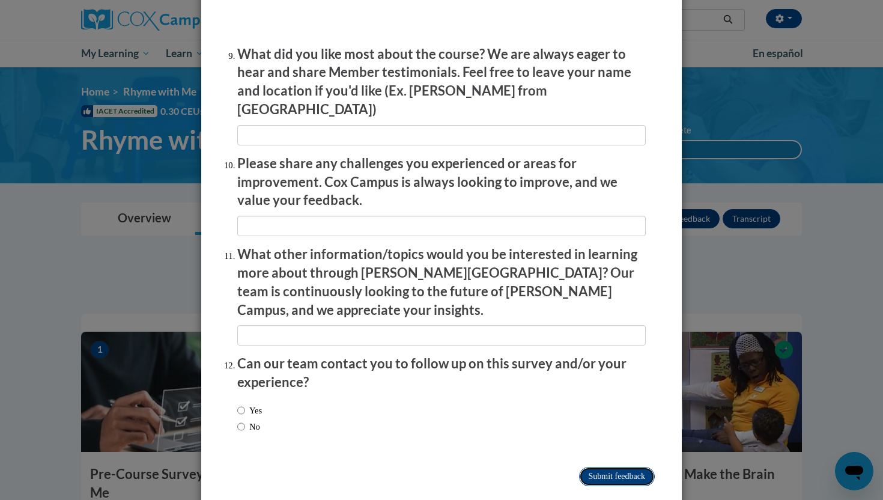
click at [616, 449] on input "Submit feedback" at bounding box center [617, 476] width 76 height 19
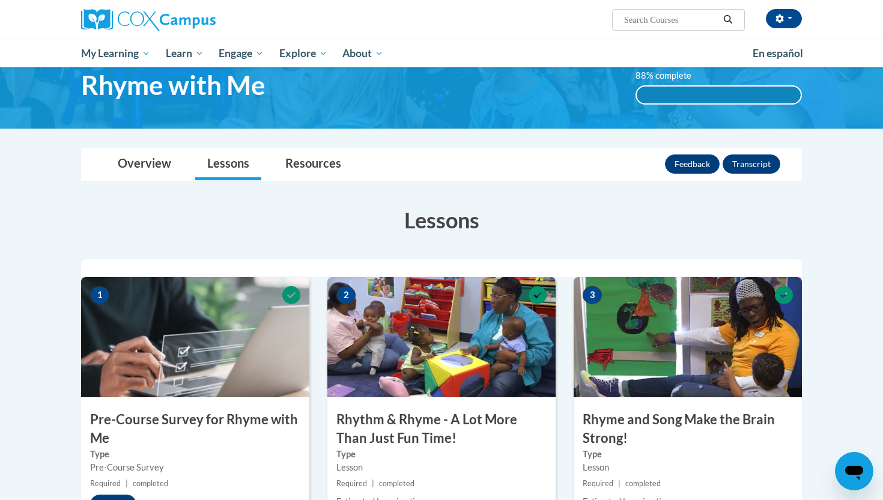
scroll to position [0, 0]
